Goal: Information Seeking & Learning: Learn about a topic

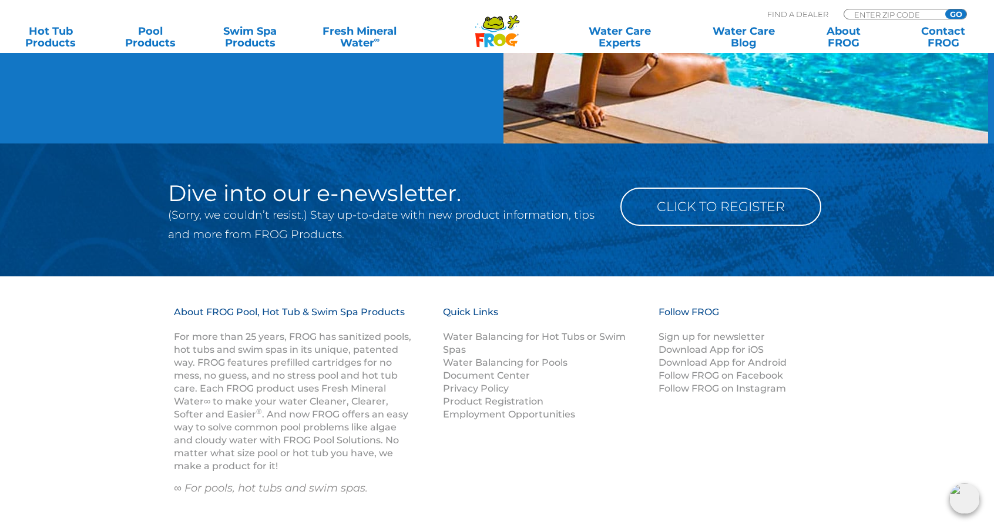
scroll to position [1160, 0]
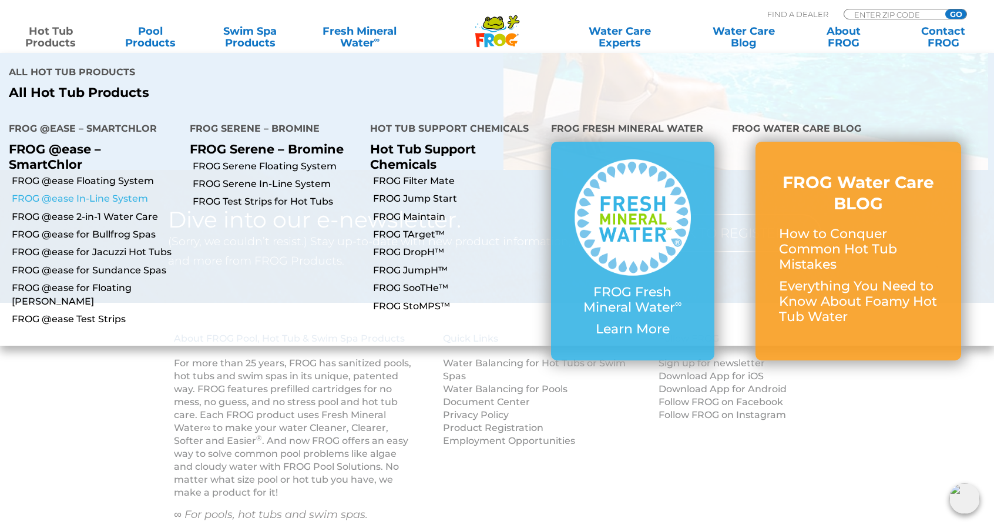
click at [99, 192] on link "FROG @ease In-Line System" at bounding box center [96, 198] width 169 height 13
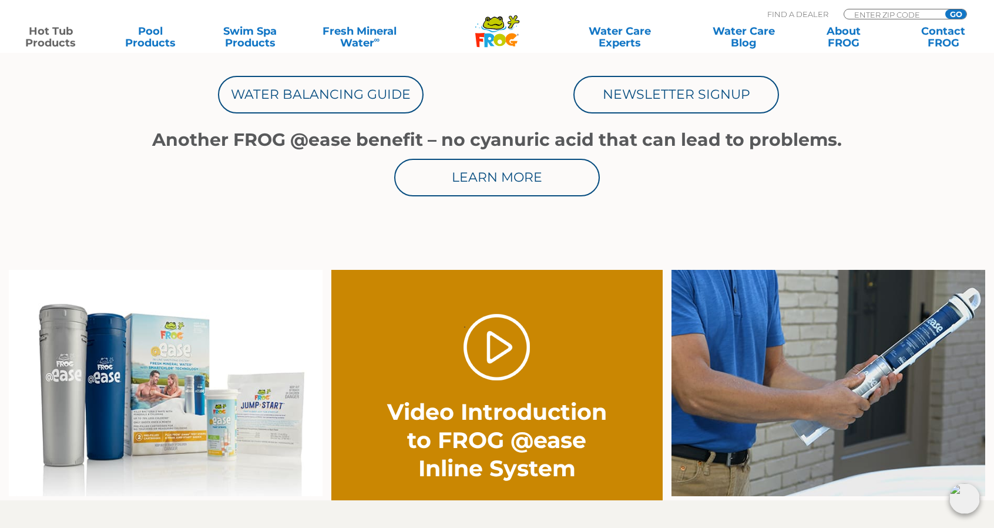
scroll to position [705, 0]
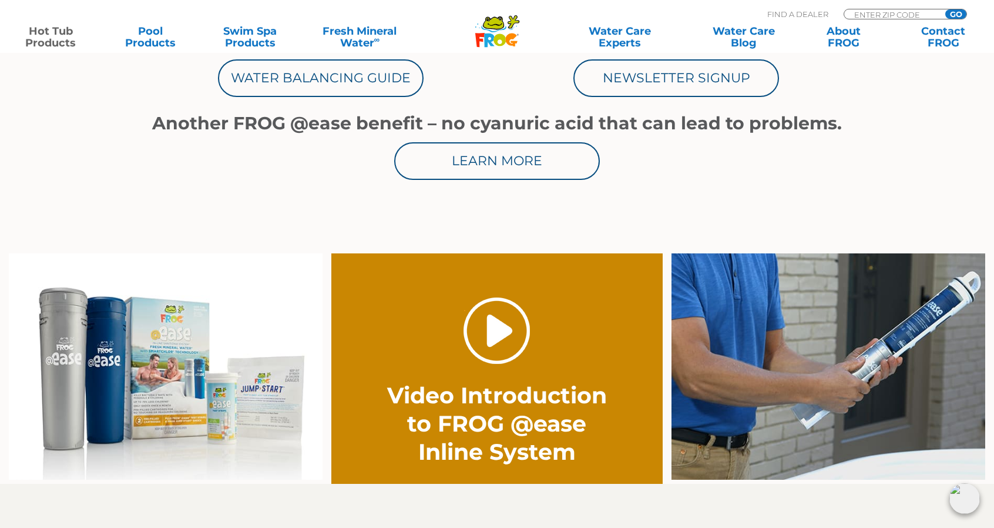
click at [504, 329] on link "." at bounding box center [497, 330] width 66 height 66
